Goal: Task Accomplishment & Management: Manage account settings

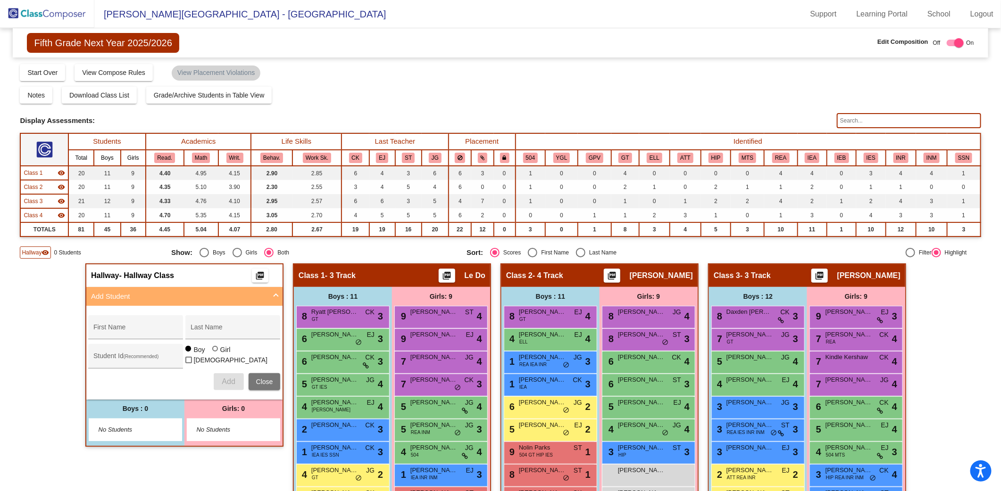
scroll to position [76, 0]
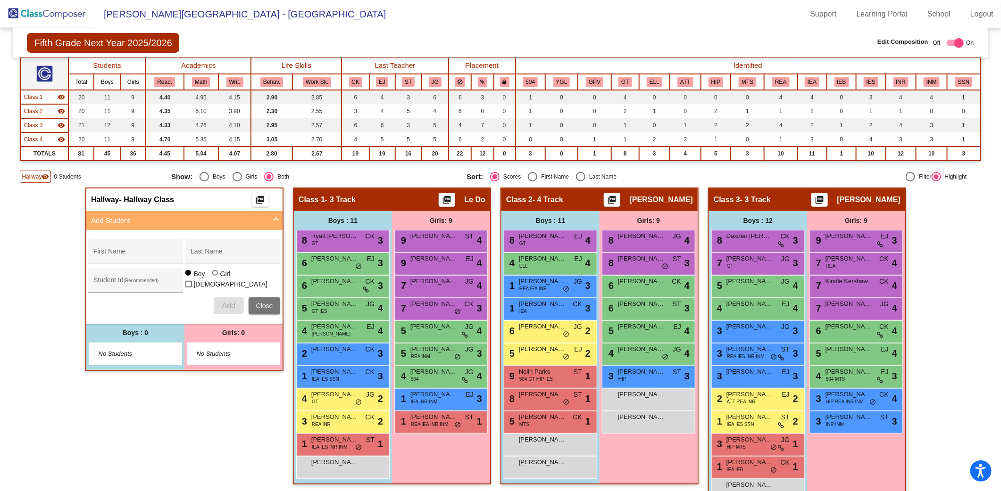
click at [65, 22] on img at bounding box center [47, 14] width 94 height 28
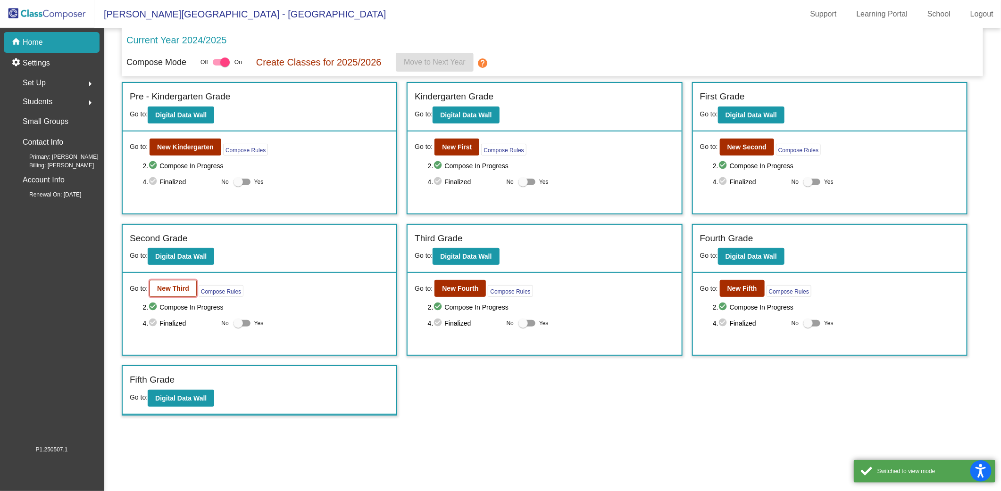
click at [179, 285] on b "New Third" at bounding box center [173, 289] width 32 height 8
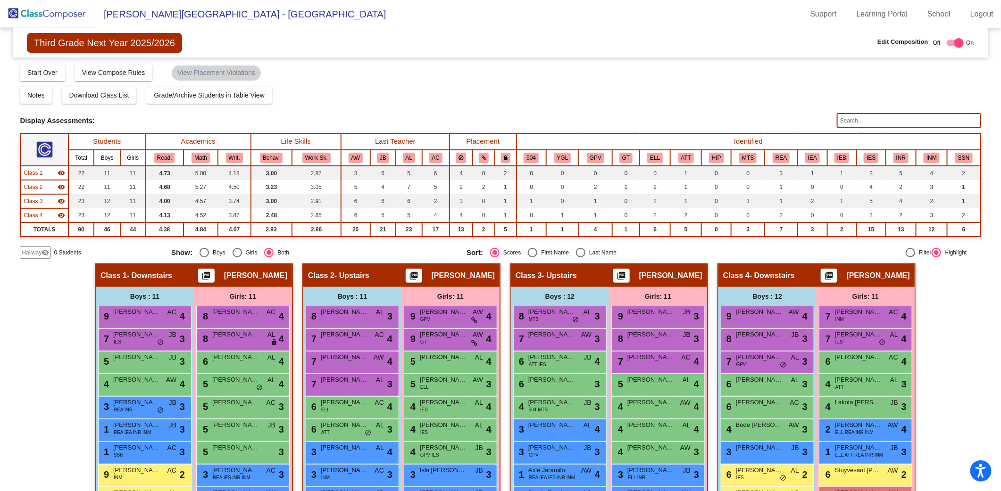
click at [852, 121] on input "text" at bounding box center [909, 120] width 144 height 15
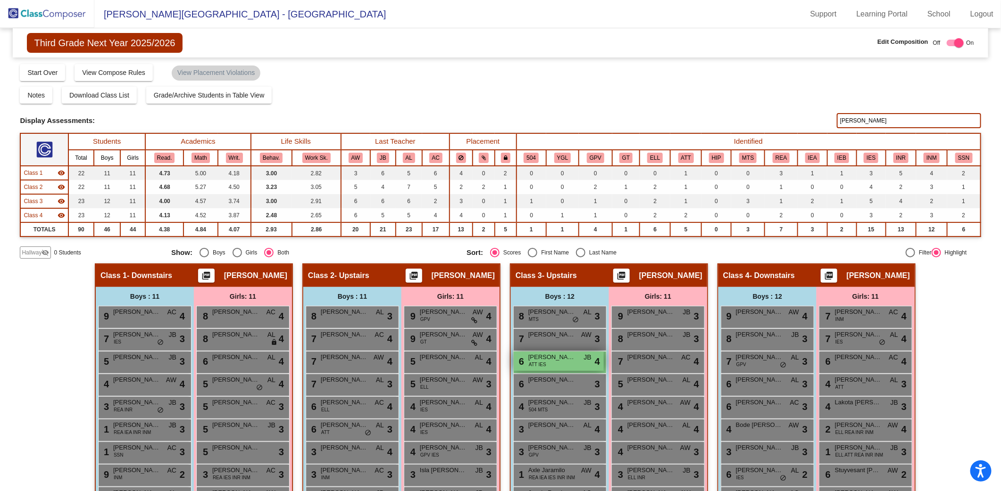
type input "[PERSON_NAME]"
click at [572, 357] on span "[PERSON_NAME] Bell" at bounding box center [551, 357] width 47 height 9
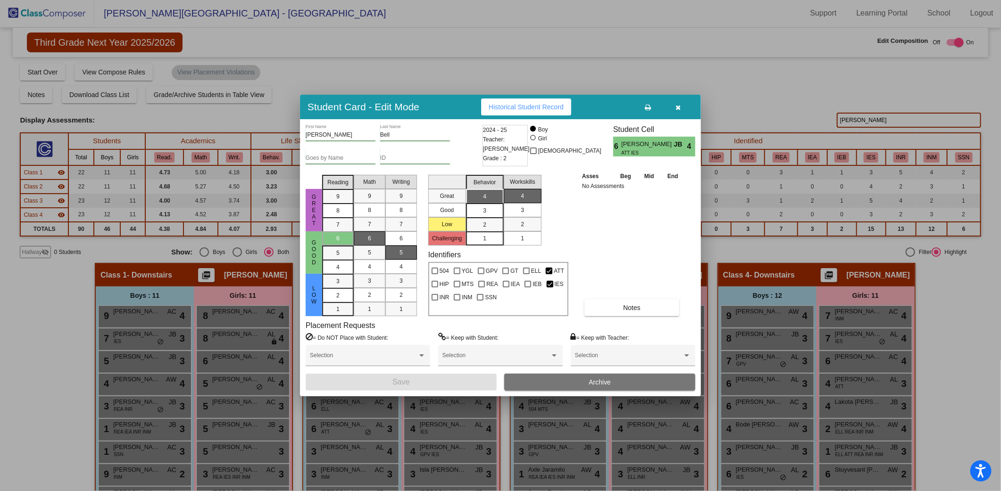
click at [617, 387] on button "Archive" at bounding box center [599, 382] width 191 height 17
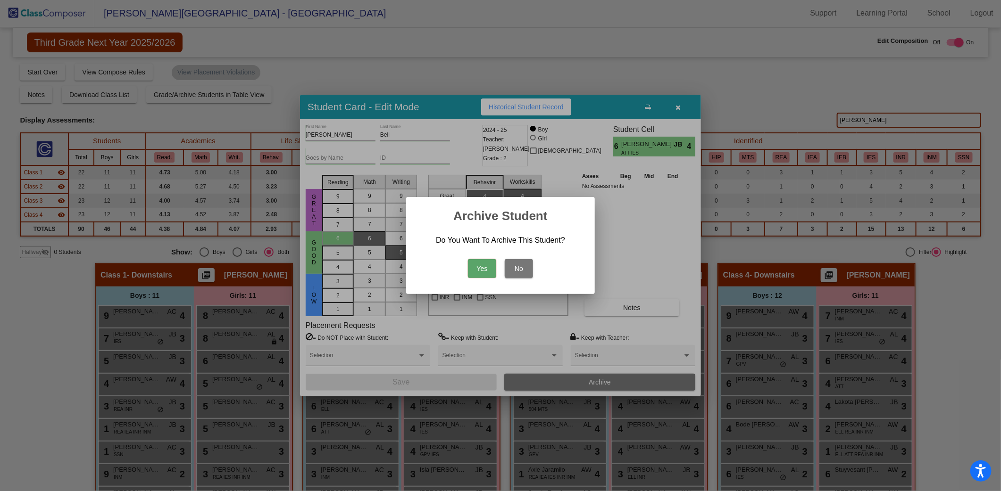
click at [484, 269] on button "Yes" at bounding box center [482, 268] width 28 height 19
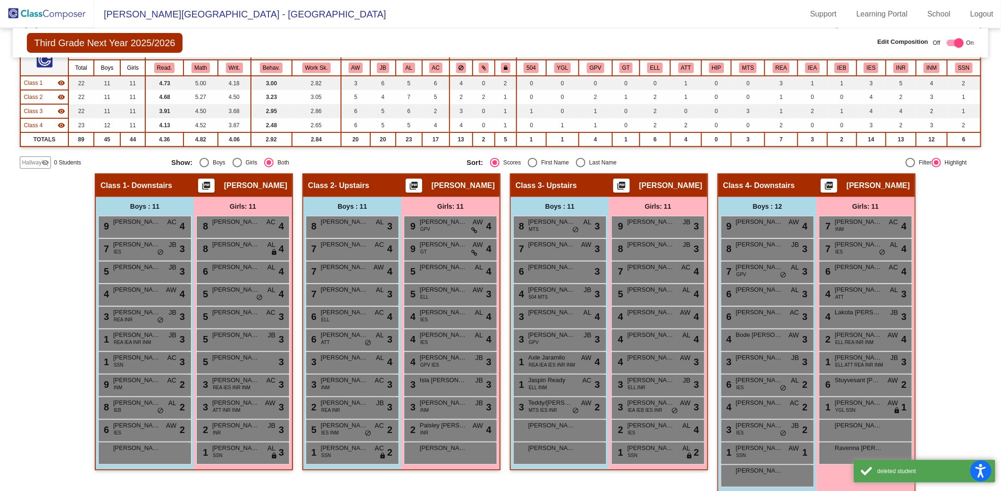
scroll to position [98, 0]
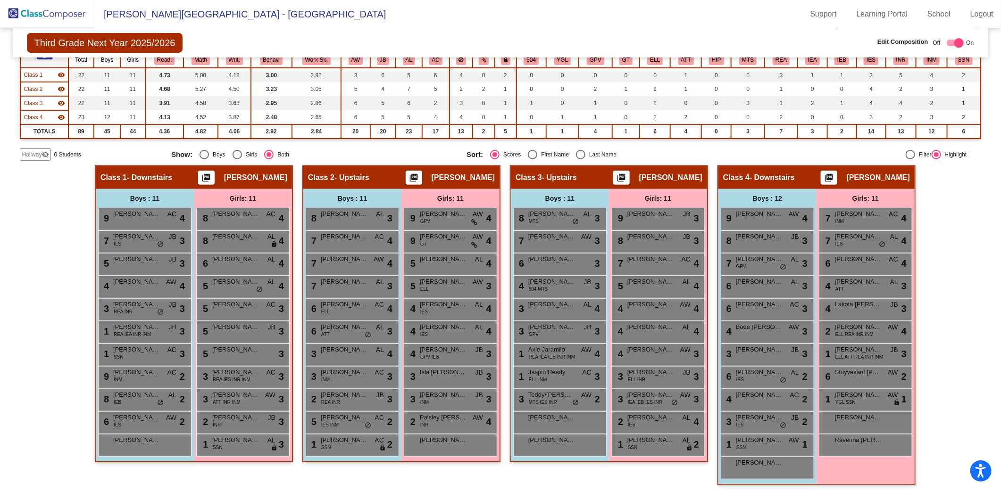
click at [940, 237] on div "Hallway - Hallway Class picture_as_pdf Add Student First Name Last Name Student…" at bounding box center [500, 330] width 961 height 329
